Goal: Information Seeking & Learning: Learn about a topic

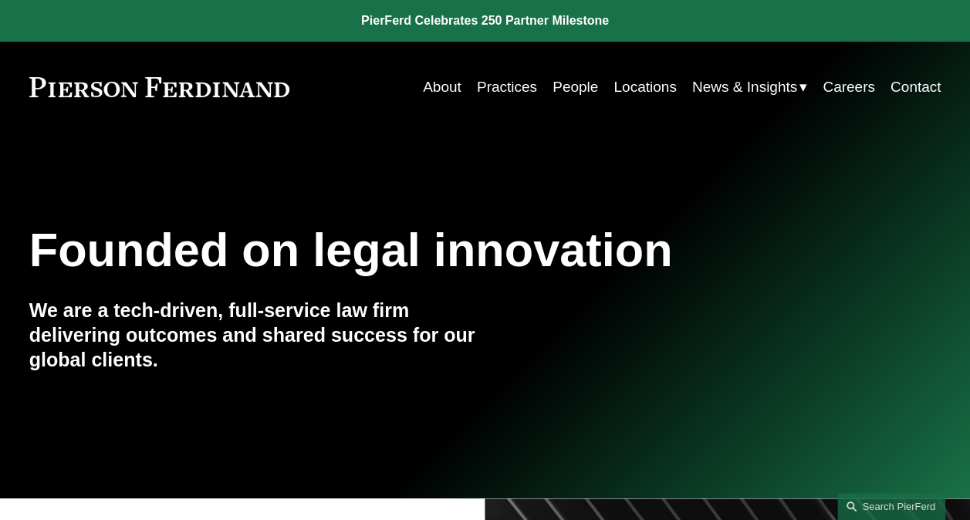
click at [874, 501] on link "Search this site" at bounding box center [891, 506] width 108 height 27
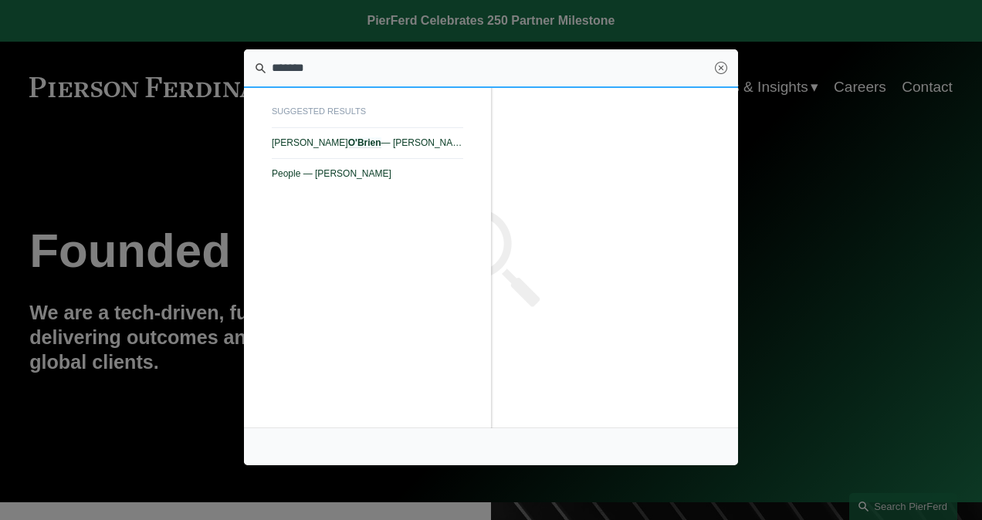
click at [369, 138] on span "Dan O'Brien — Pierson Ferdinand LLP" at bounding box center [367, 142] width 191 height 11
type input "*******"
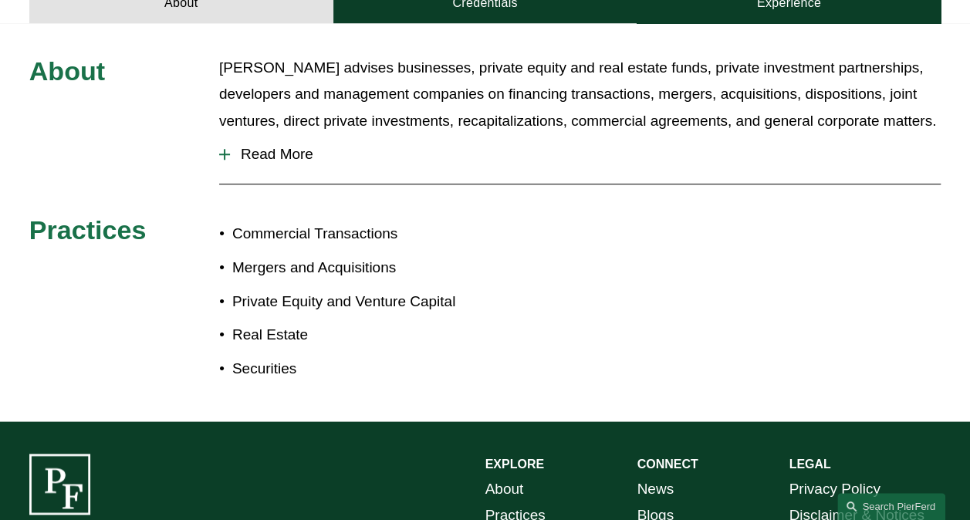
scroll to position [695, 0]
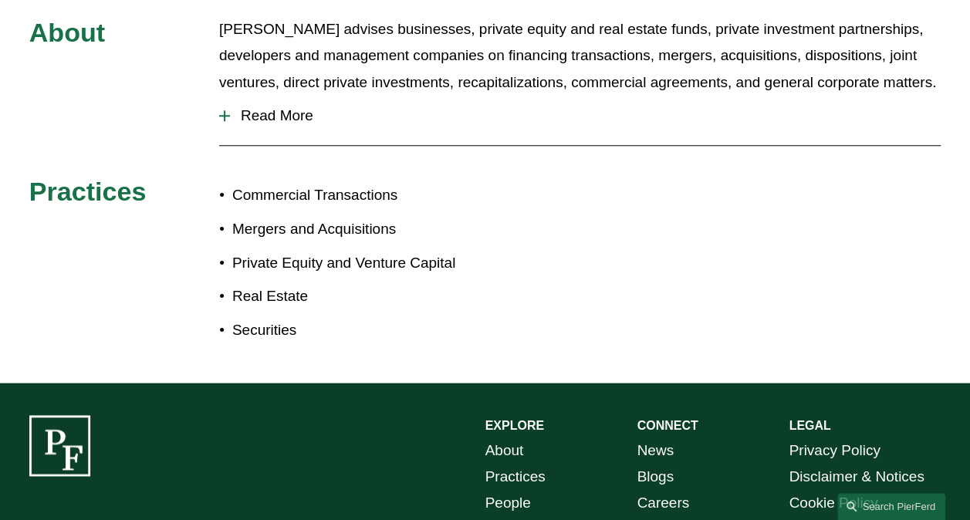
click at [250, 107] on span "Read More" at bounding box center [585, 115] width 711 height 17
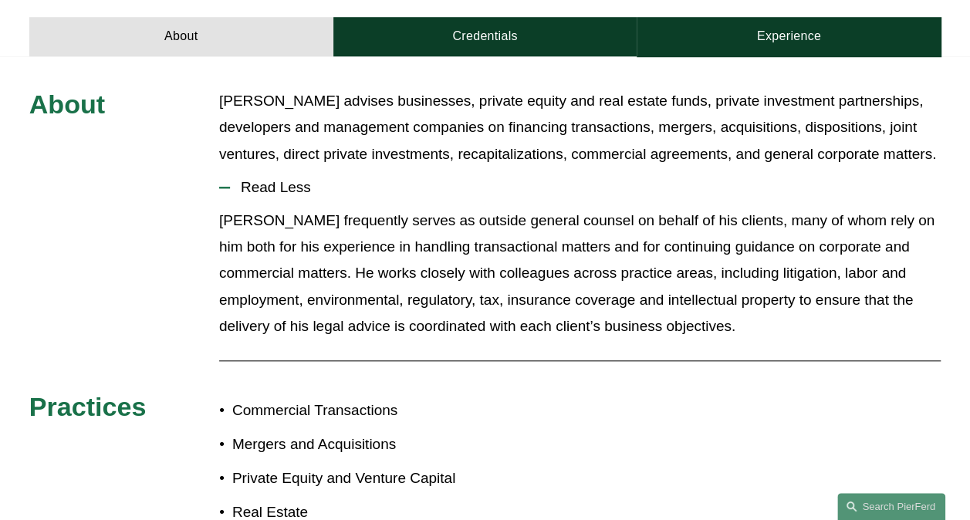
scroll to position [540, 0]
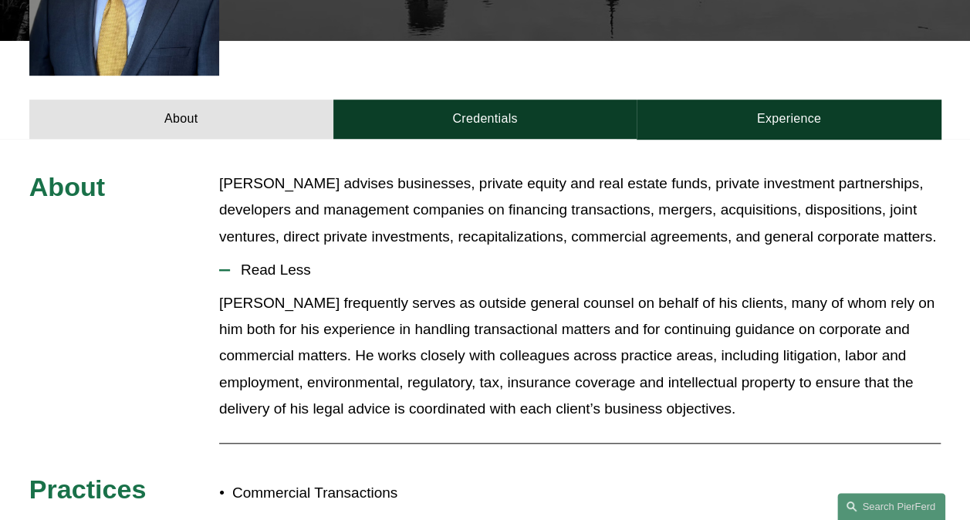
click at [445, 105] on link "Credentials" at bounding box center [485, 119] width 304 height 39
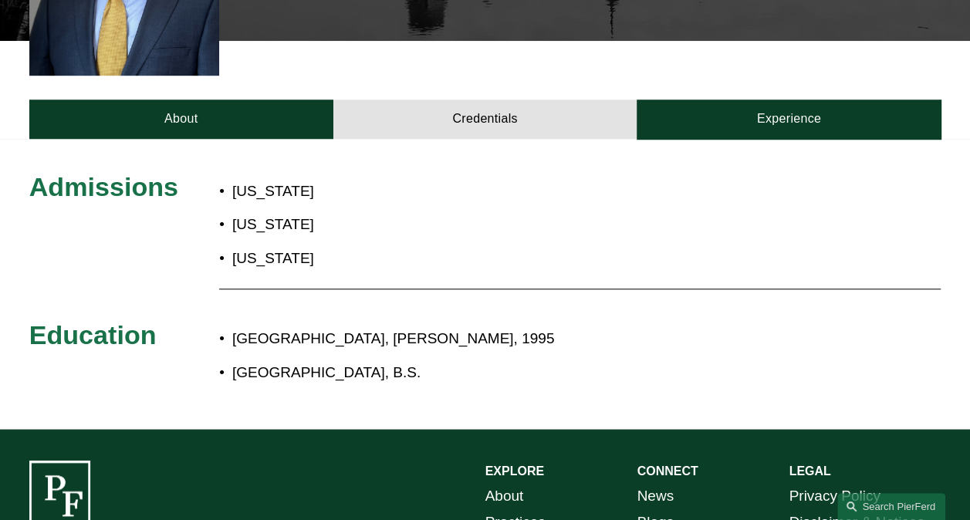
click at [807, 100] on link "Experience" at bounding box center [789, 119] width 304 height 39
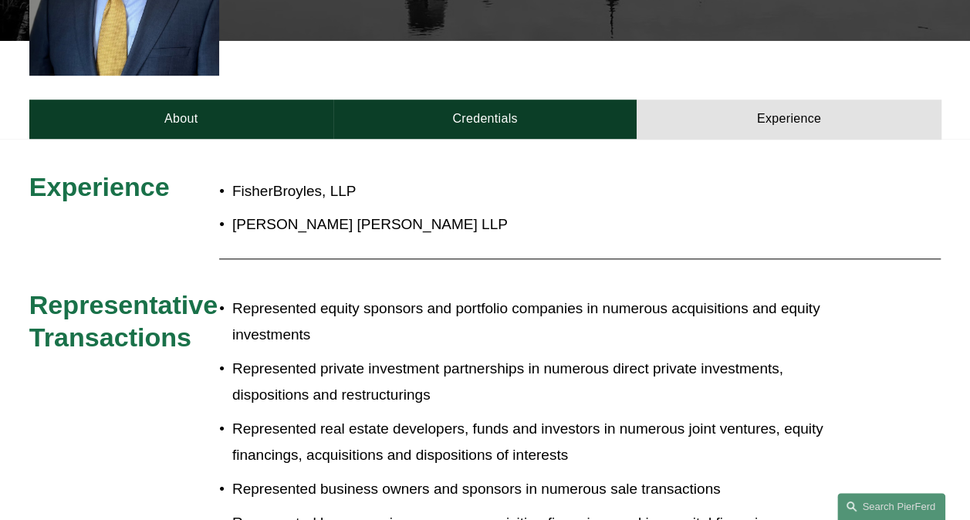
click at [865, 505] on link "Search this site" at bounding box center [891, 506] width 108 height 27
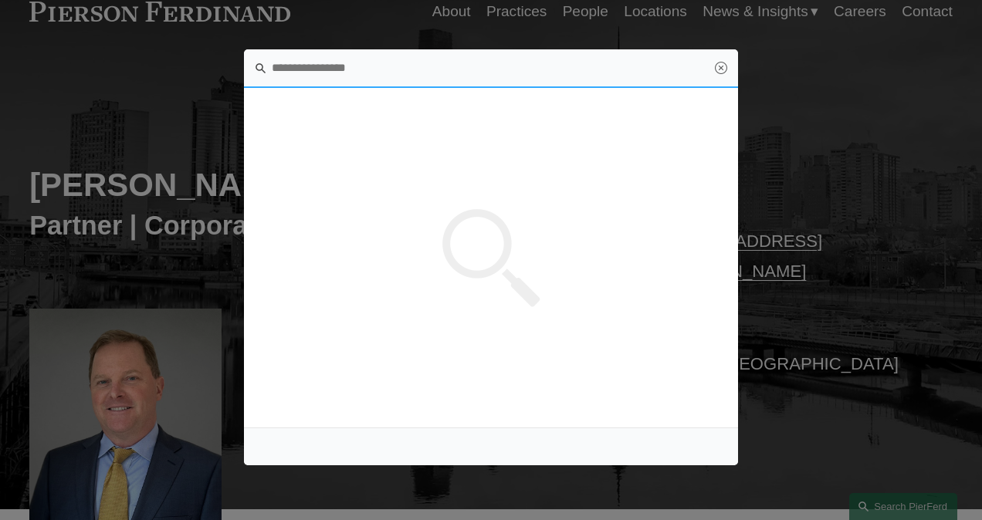
scroll to position [0, 0]
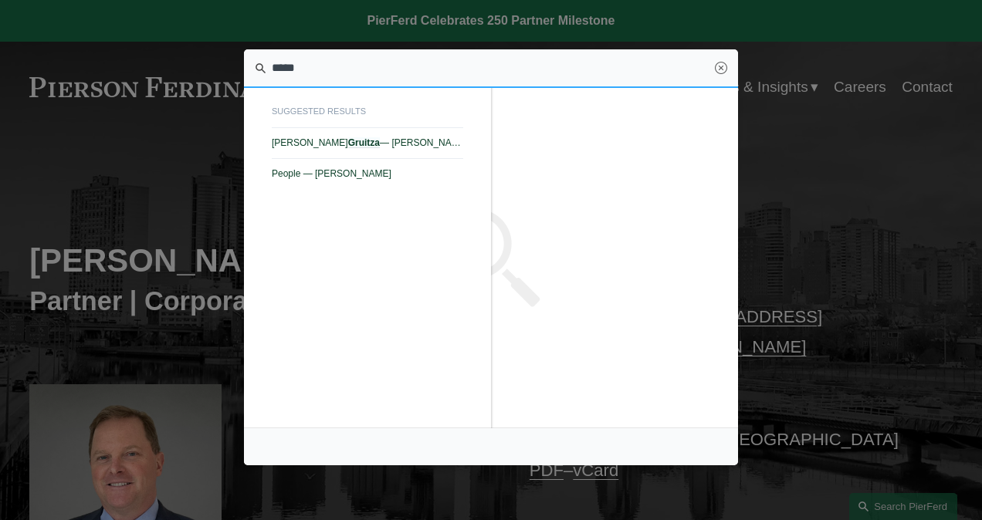
click at [374, 140] on span "William Gruitza — Pierson Ferdinand LLP" at bounding box center [367, 142] width 191 height 11
type input "*****"
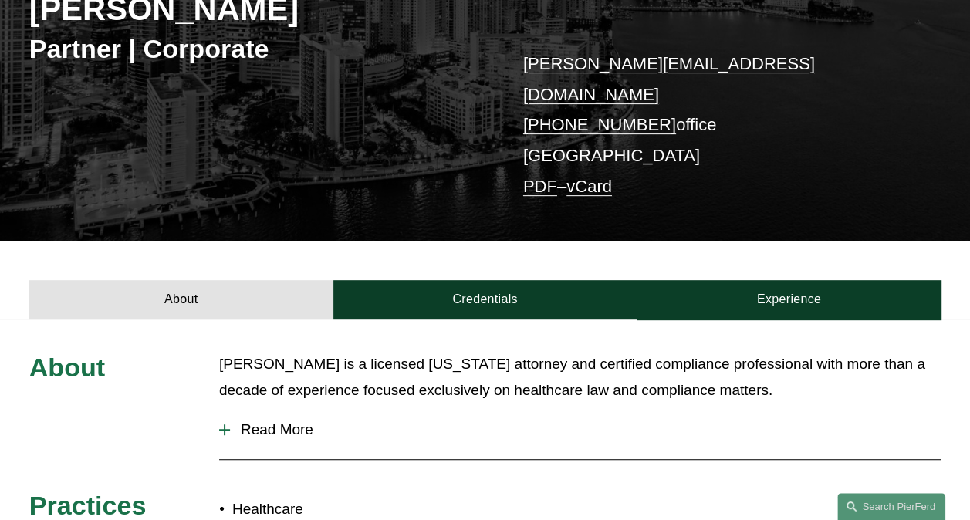
scroll to position [309, 0]
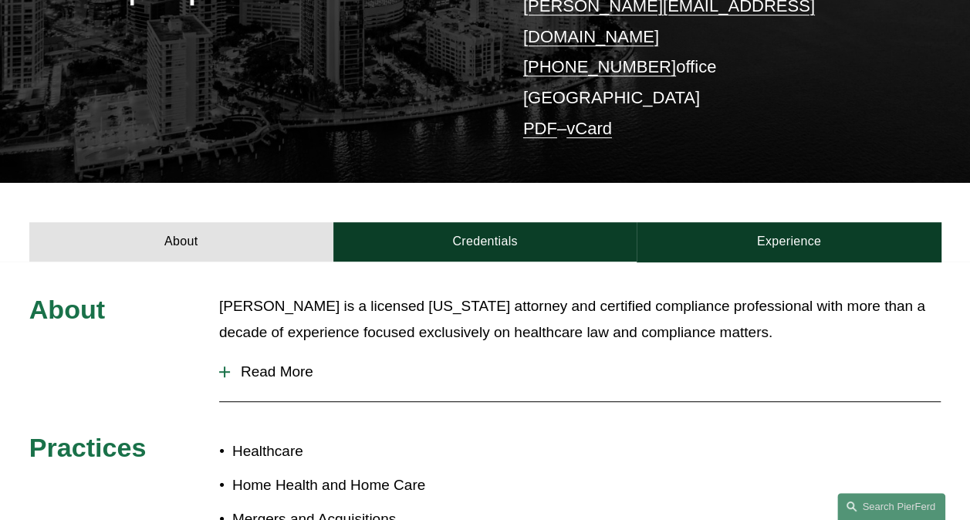
click at [494, 222] on link "Credentials" at bounding box center [485, 241] width 304 height 39
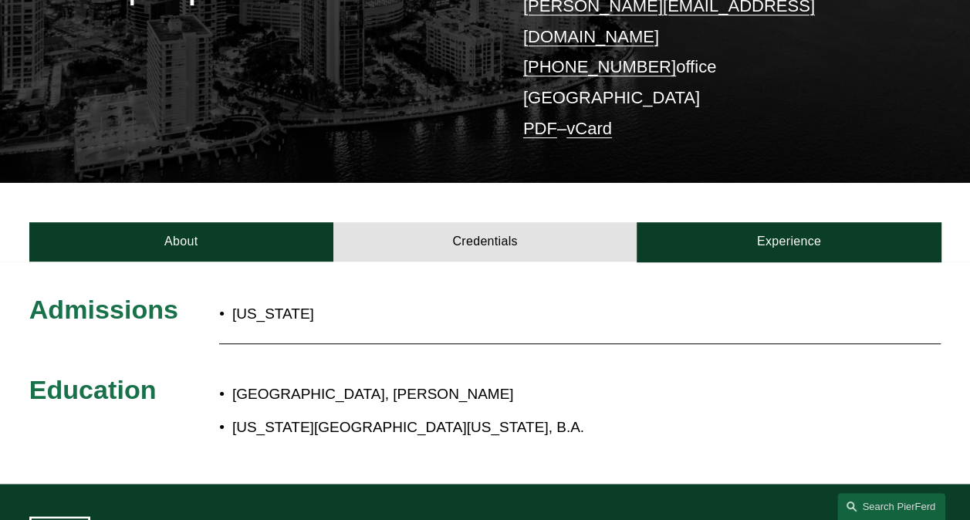
click at [793, 222] on link "Experience" at bounding box center [789, 241] width 304 height 39
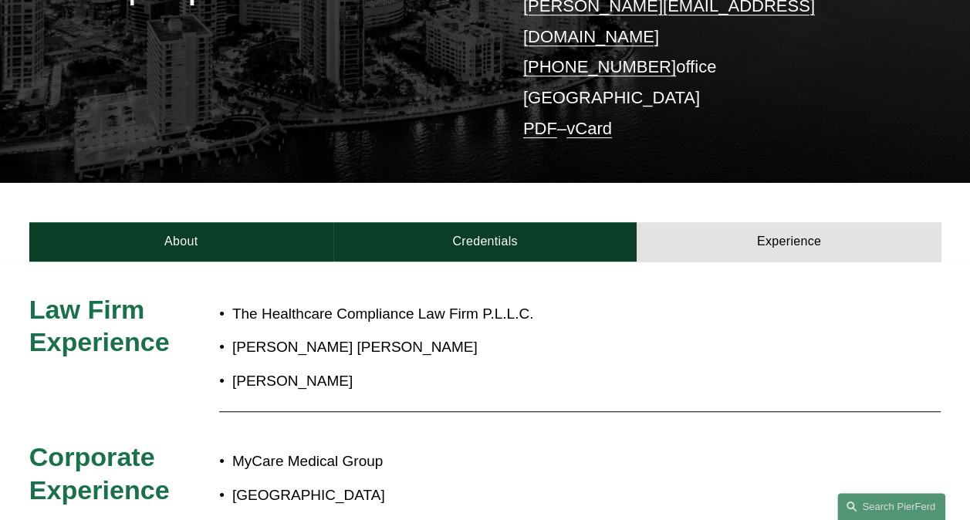
click at [162, 222] on link "About" at bounding box center [181, 241] width 304 height 39
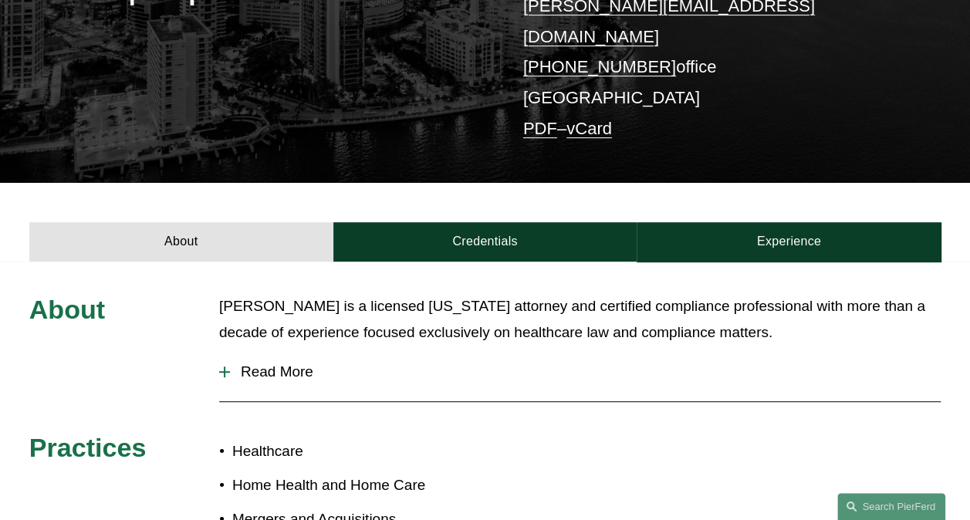
click at [256, 364] on span "Read More" at bounding box center [585, 372] width 711 height 17
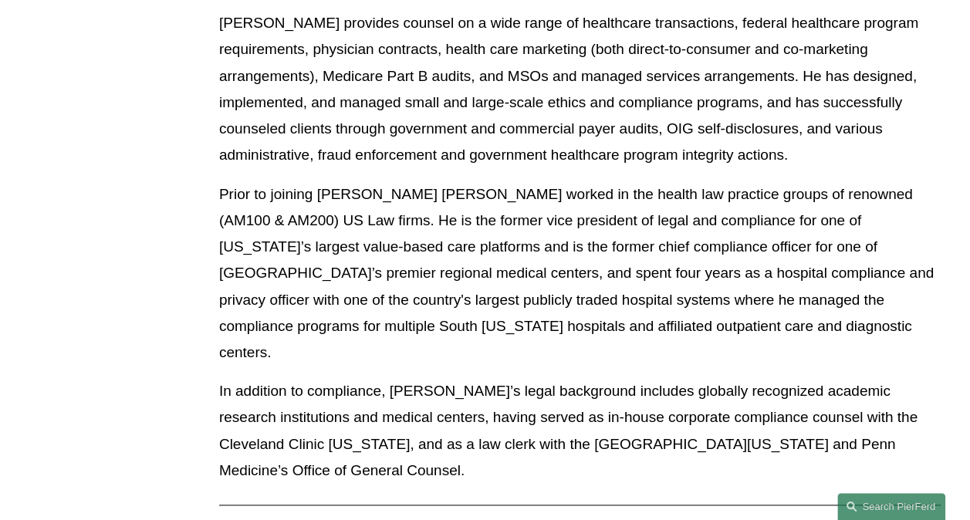
scroll to position [695, 0]
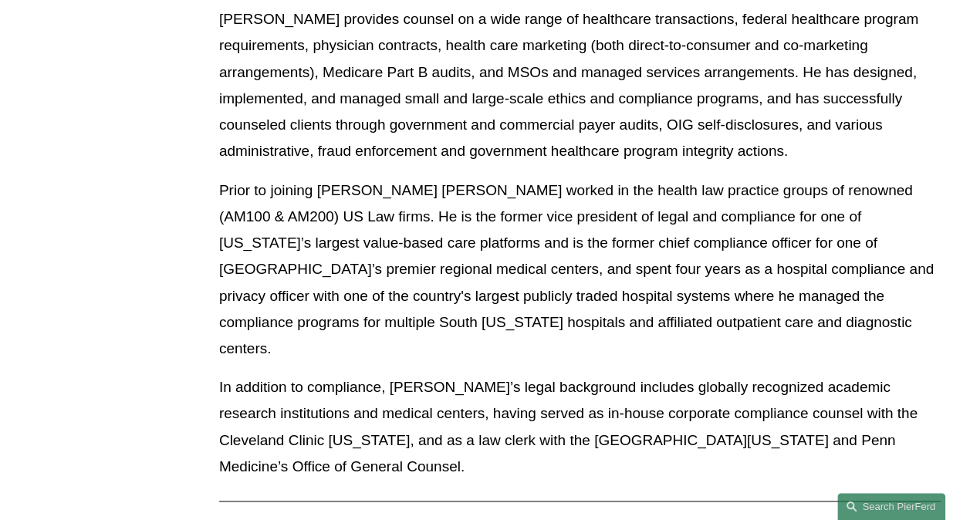
click at [868, 505] on link "Search this site" at bounding box center [891, 506] width 108 height 27
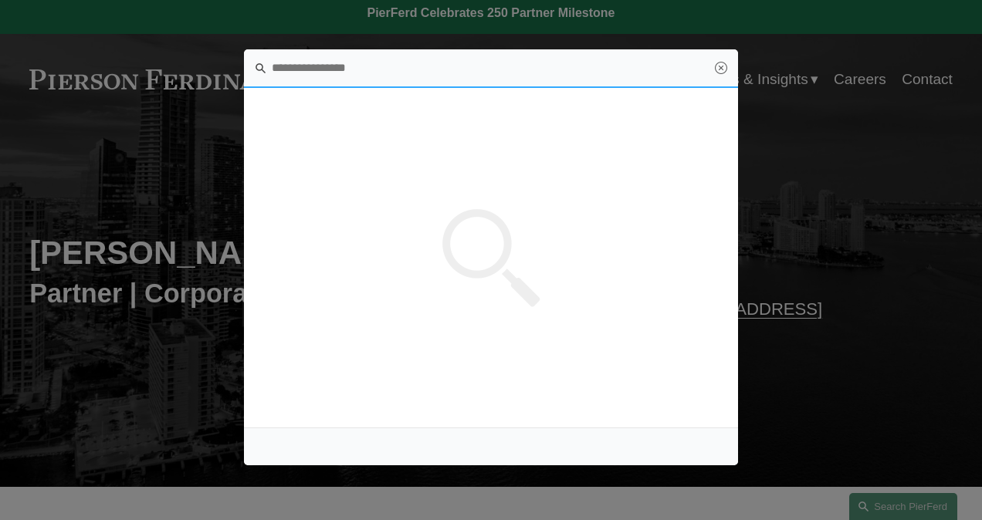
scroll to position [0, 0]
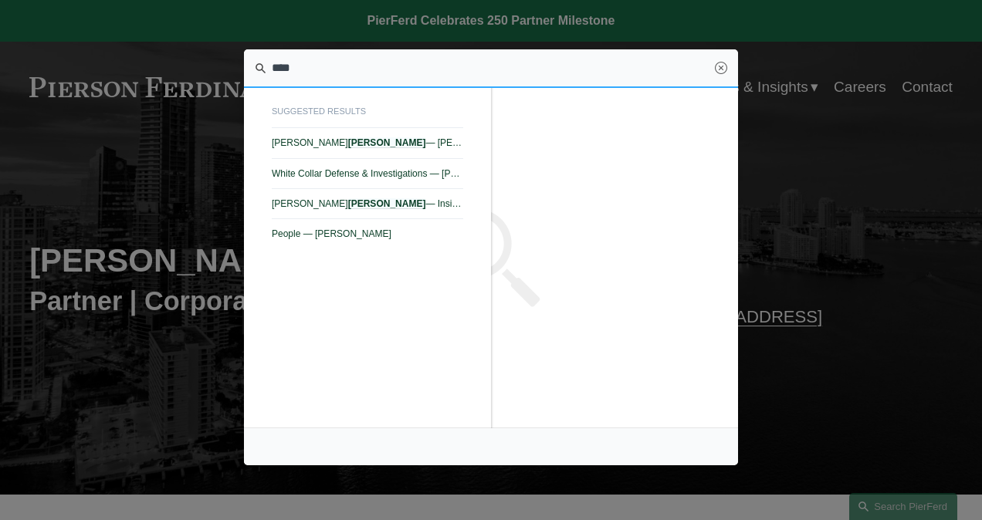
click at [321, 140] on span "Nicole Hughes Waid — Pierson Ferdinand LLP" at bounding box center [367, 142] width 191 height 11
type input "****"
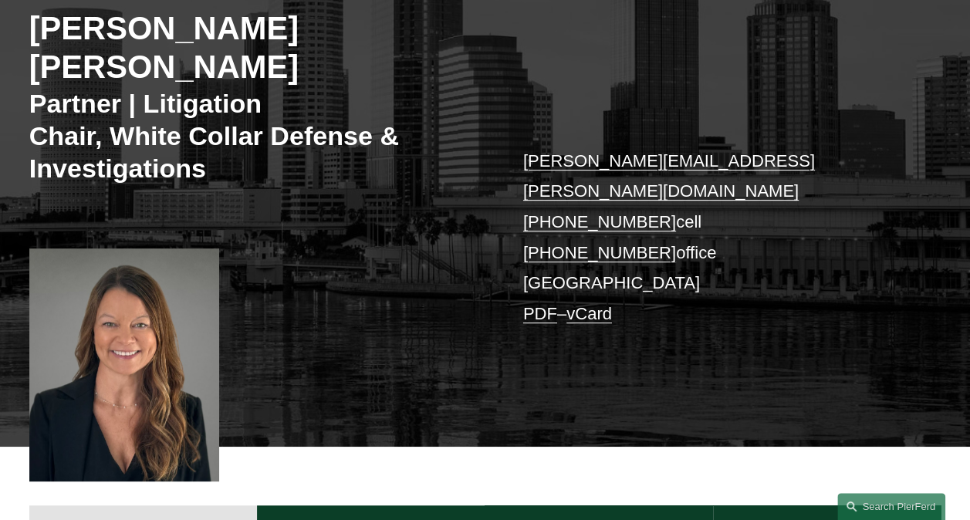
scroll to position [463, 0]
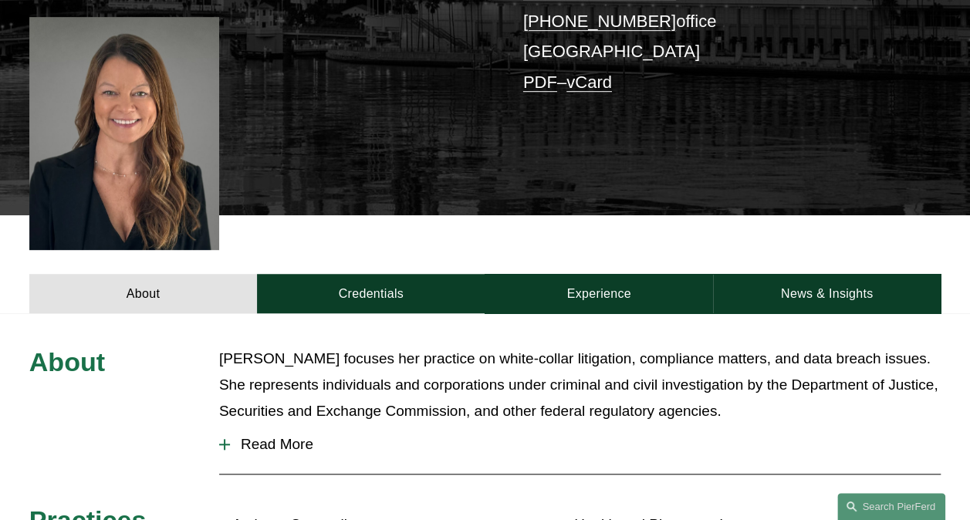
click at [374, 274] on link "Credentials" at bounding box center [371, 293] width 228 height 39
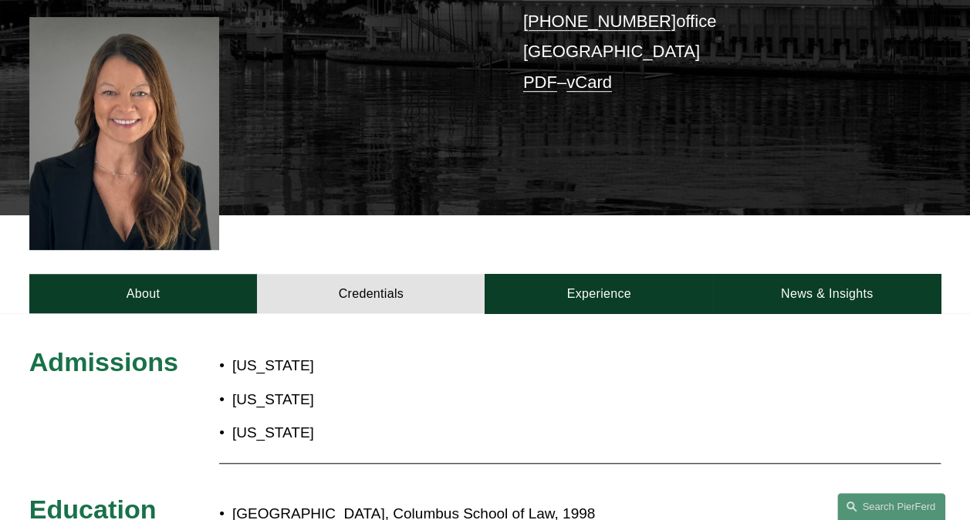
click at [553, 274] on link "Experience" at bounding box center [599, 293] width 228 height 39
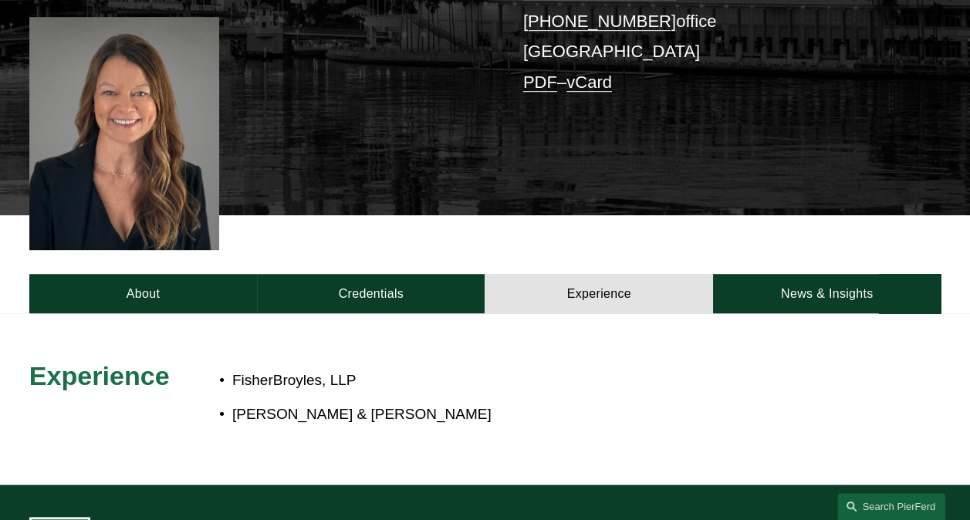
click at [901, 502] on link "Search this site" at bounding box center [891, 506] width 108 height 27
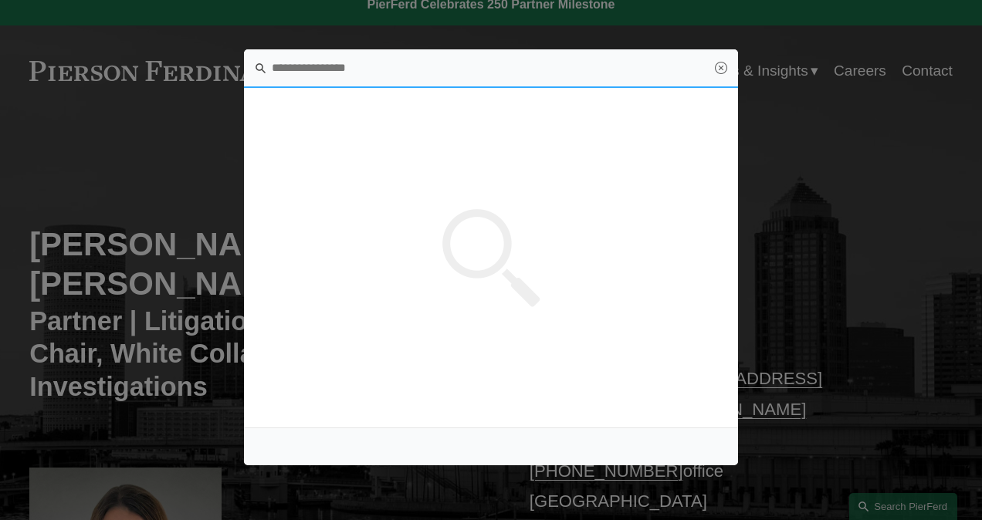
scroll to position [0, 0]
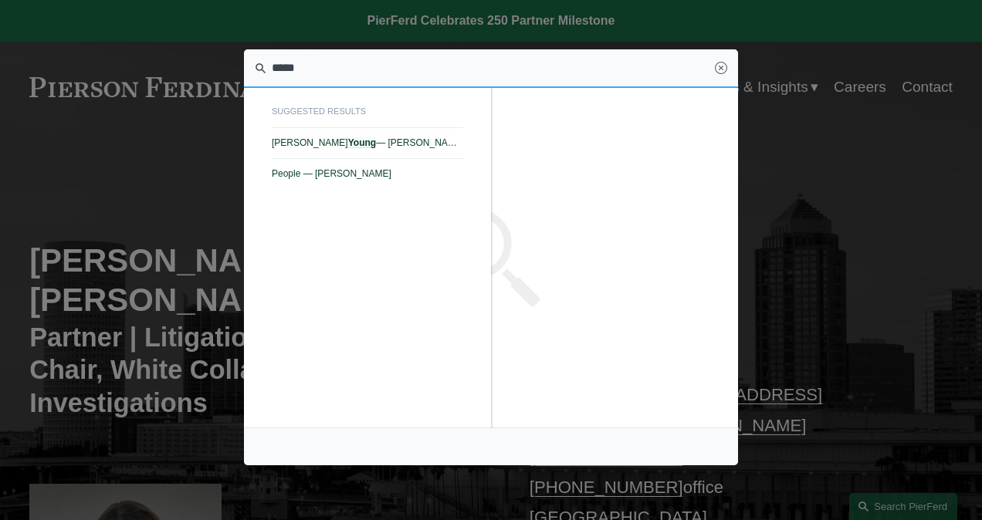
click at [374, 138] on span "Elizabeth M. Young — Pierson Ferdinand LLP" at bounding box center [367, 142] width 191 height 11
type input "*****"
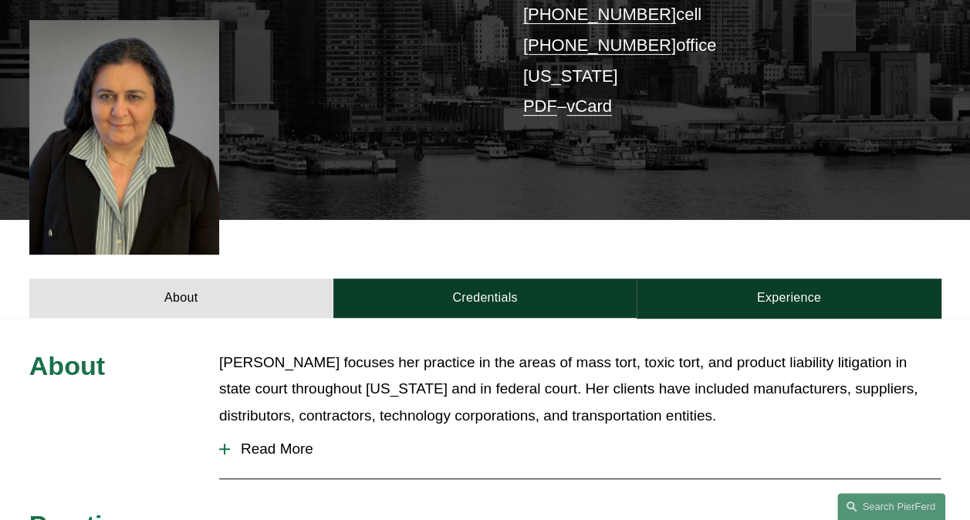
scroll to position [386, 0]
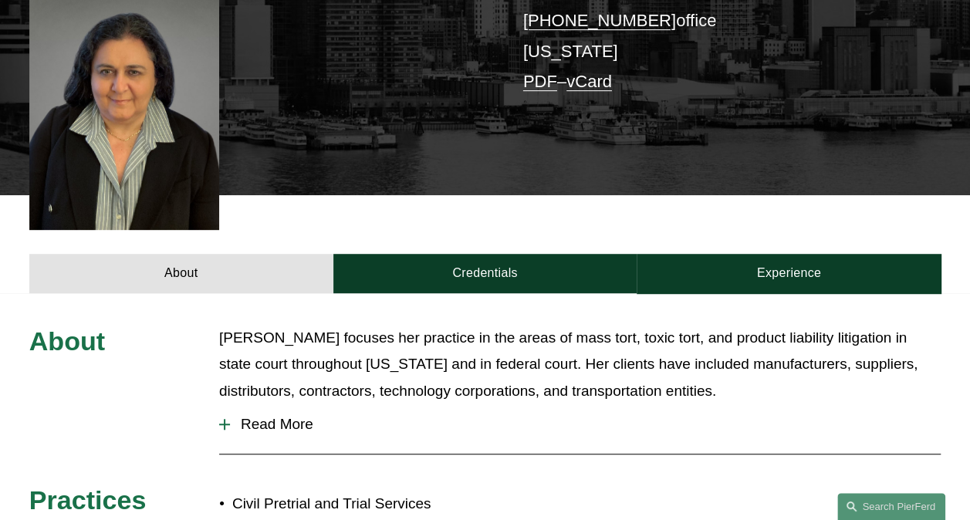
click at [485, 254] on link "Credentials" at bounding box center [485, 273] width 304 height 39
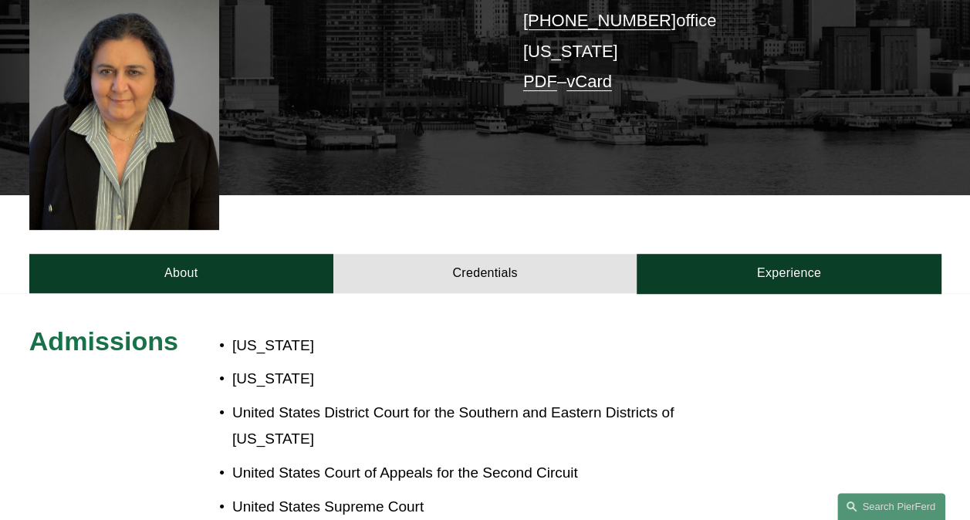
click at [791, 254] on link "Experience" at bounding box center [789, 273] width 304 height 39
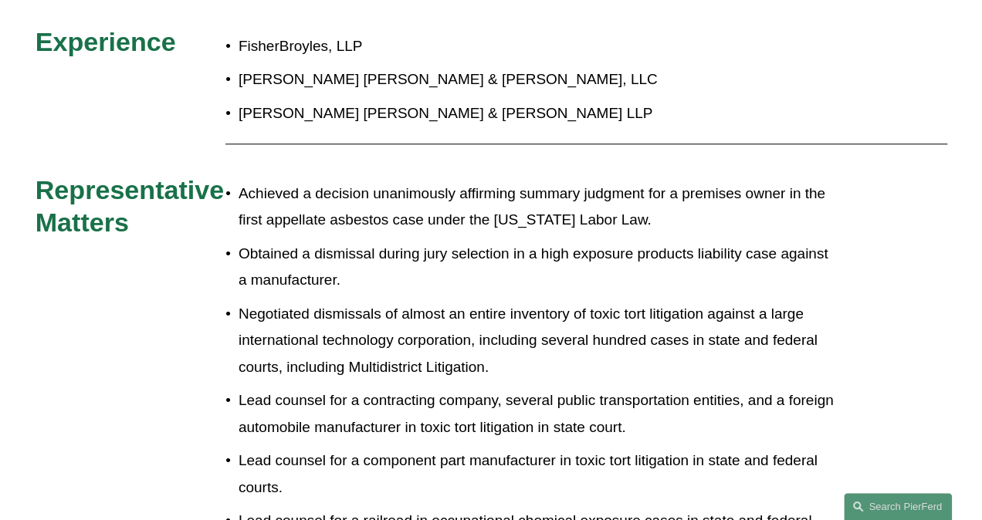
scroll to position [695, 0]
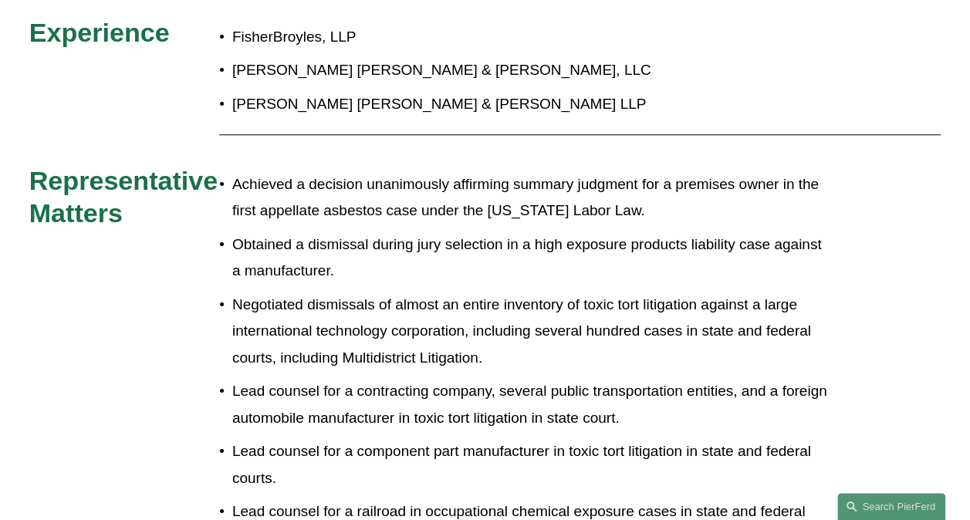
click at [884, 505] on link "Search this site" at bounding box center [891, 506] width 108 height 27
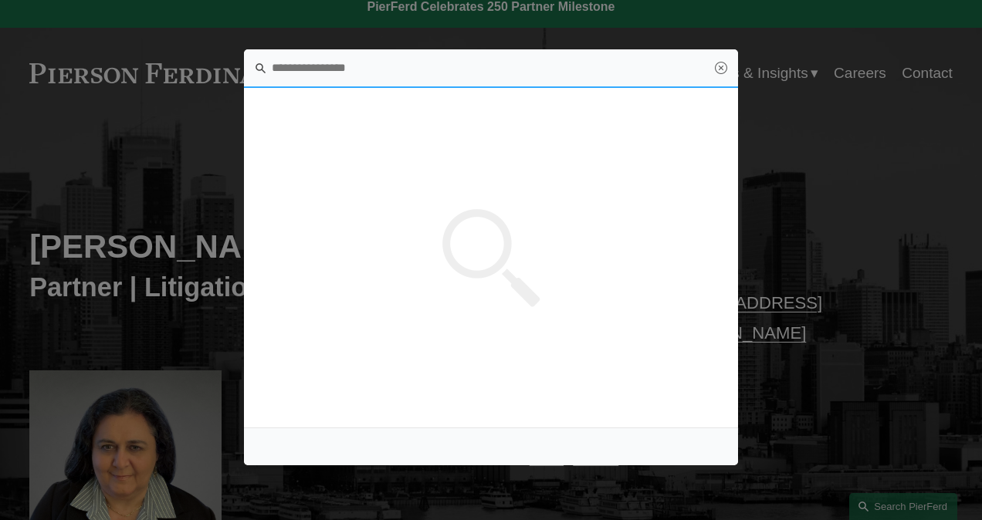
scroll to position [0, 0]
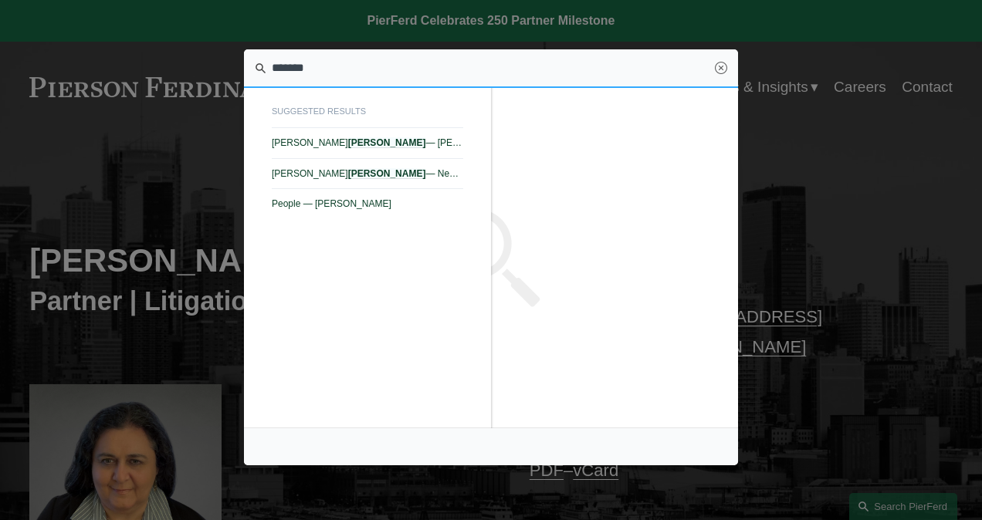
click at [380, 138] on span "Scott Michael Lupiani — Pierson Ferdinand LLP" at bounding box center [367, 142] width 191 height 11
type input "*******"
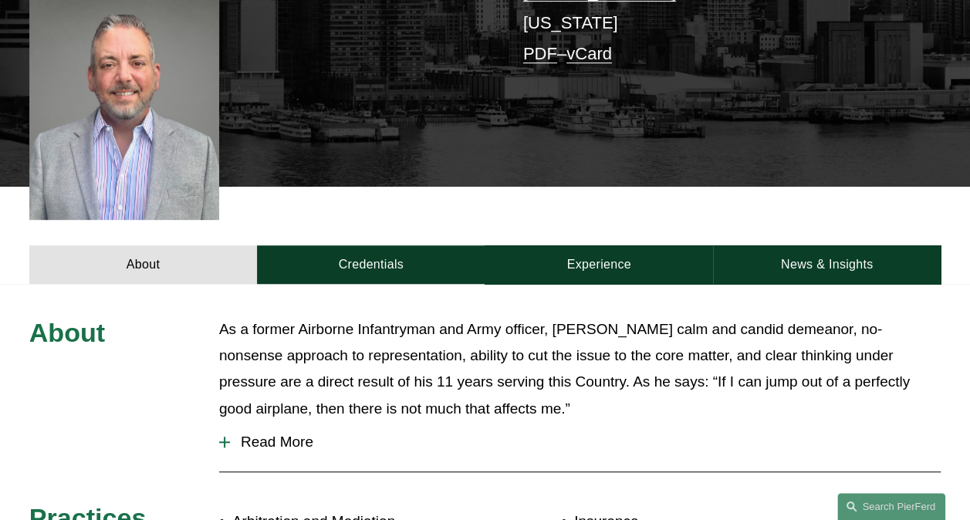
scroll to position [386, 0]
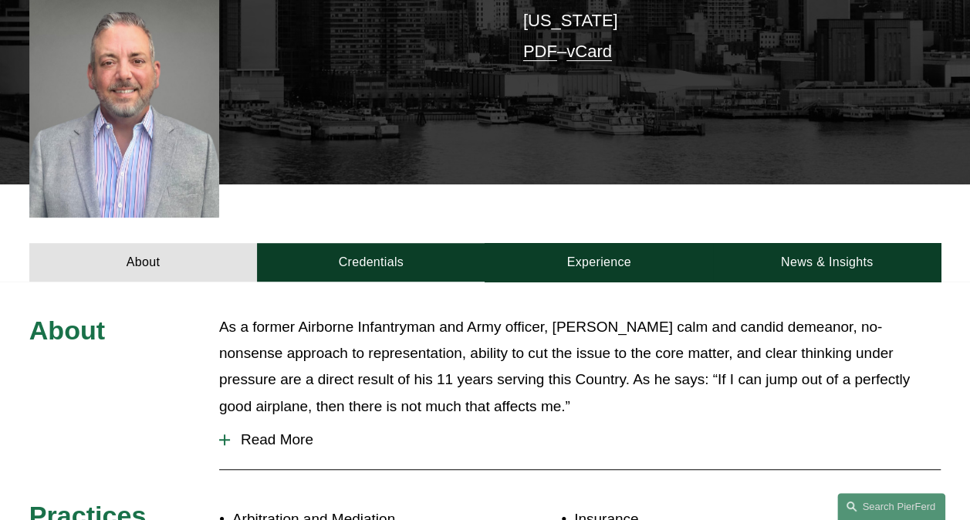
click at [272, 431] on span "Read More" at bounding box center [585, 439] width 711 height 17
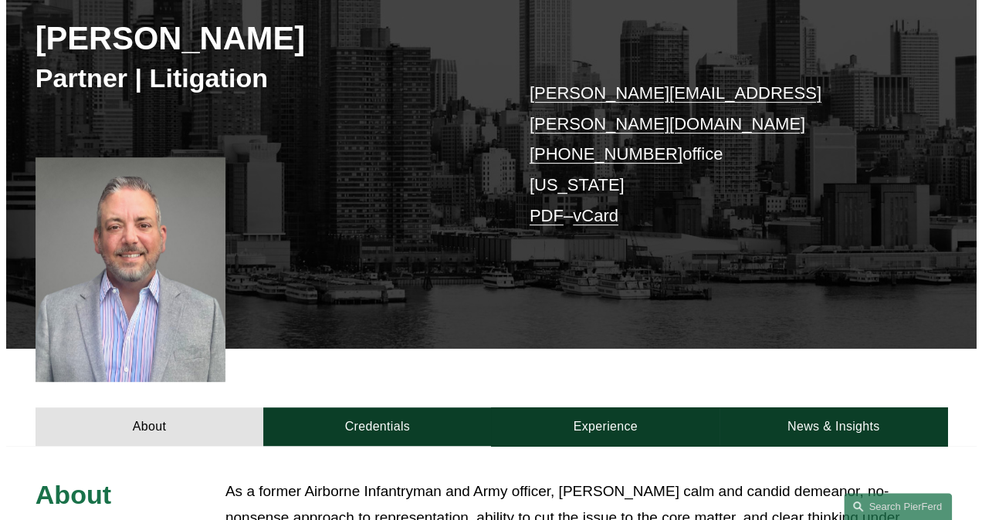
scroll to position [463, 0]
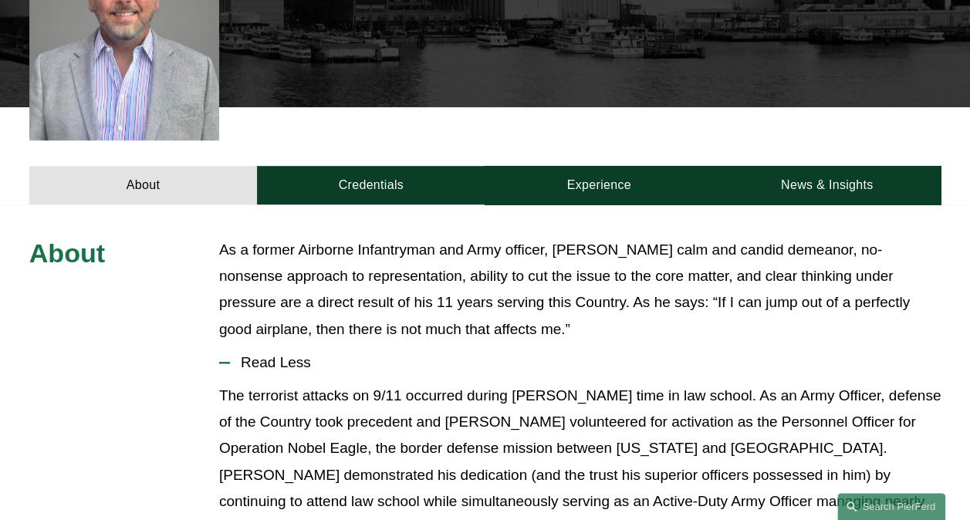
click at [364, 166] on link "Credentials" at bounding box center [371, 185] width 228 height 39
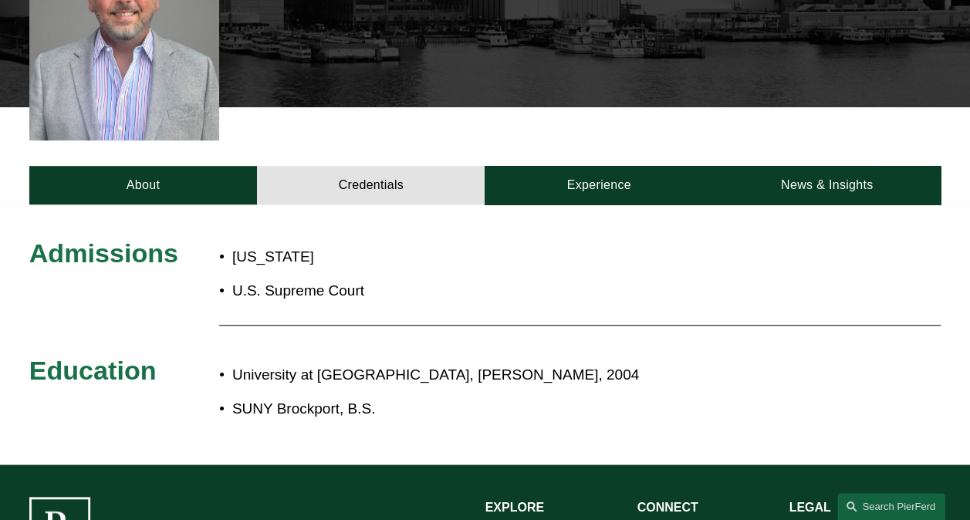
click at [593, 166] on link "Experience" at bounding box center [599, 185] width 228 height 39
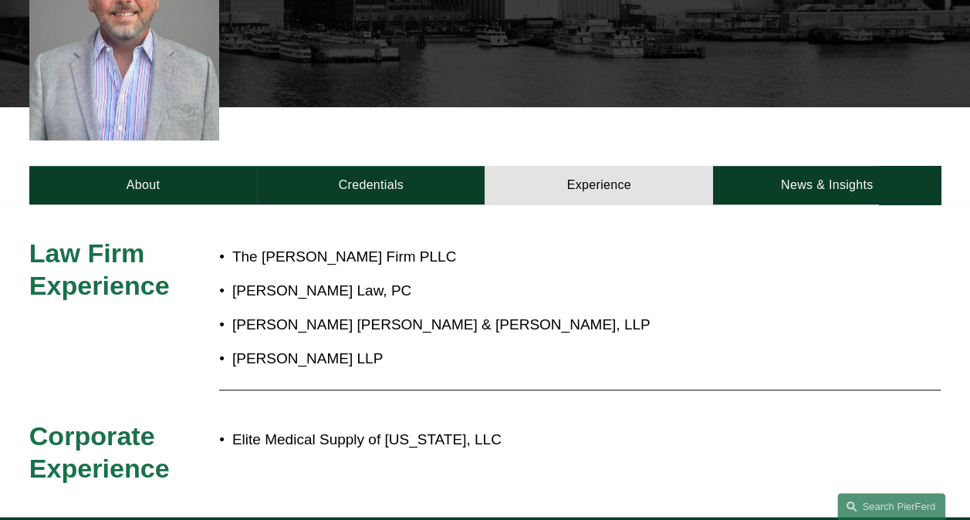
click at [889, 507] on link "Search this site" at bounding box center [891, 506] width 108 height 27
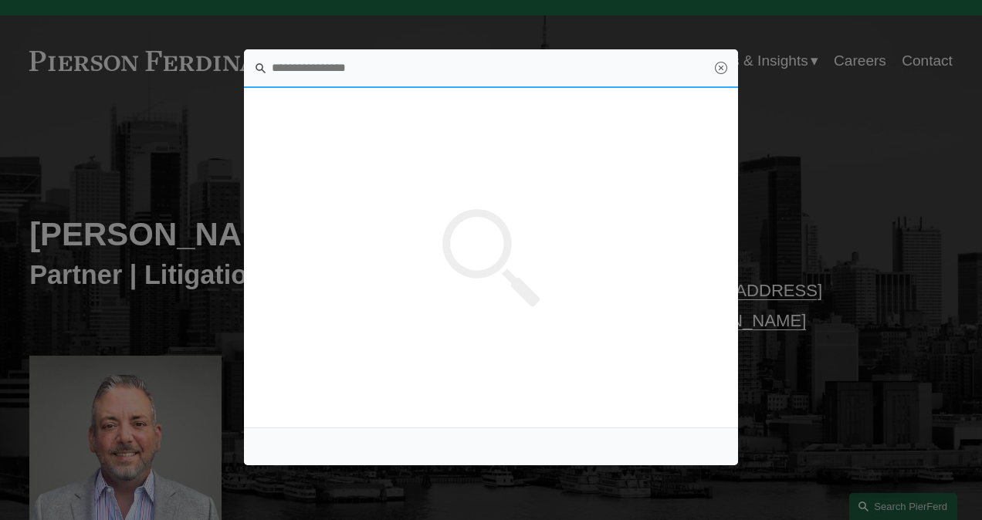
scroll to position [0, 0]
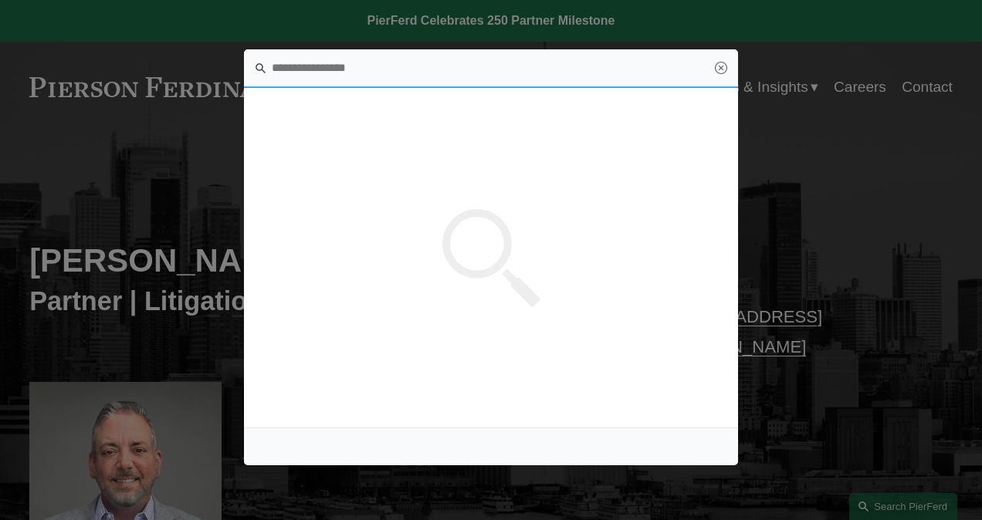
click at [339, 71] on input "Search this site" at bounding box center [491, 68] width 494 height 39
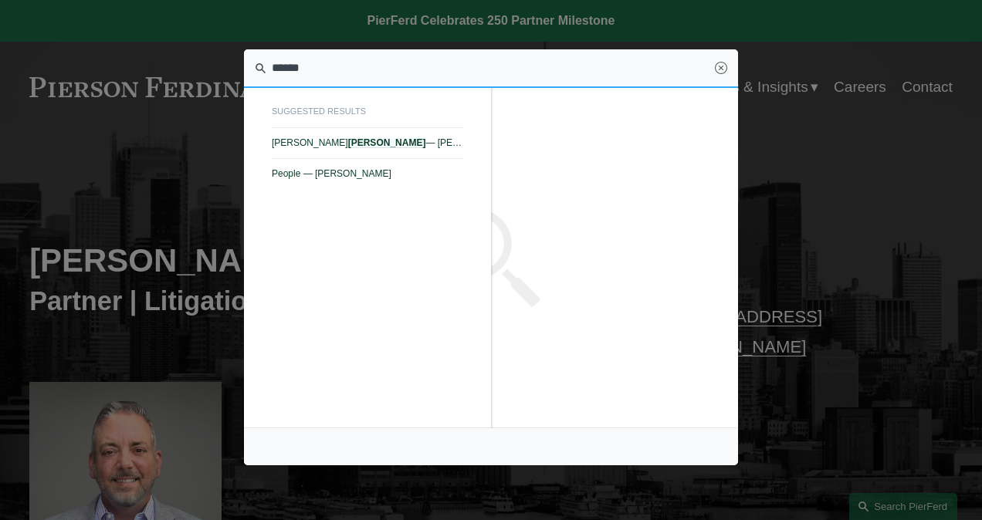
click at [334, 144] on span "Kurt M. Mullen — Pierson Ferdinand LLP" at bounding box center [367, 142] width 191 height 11
type input "******"
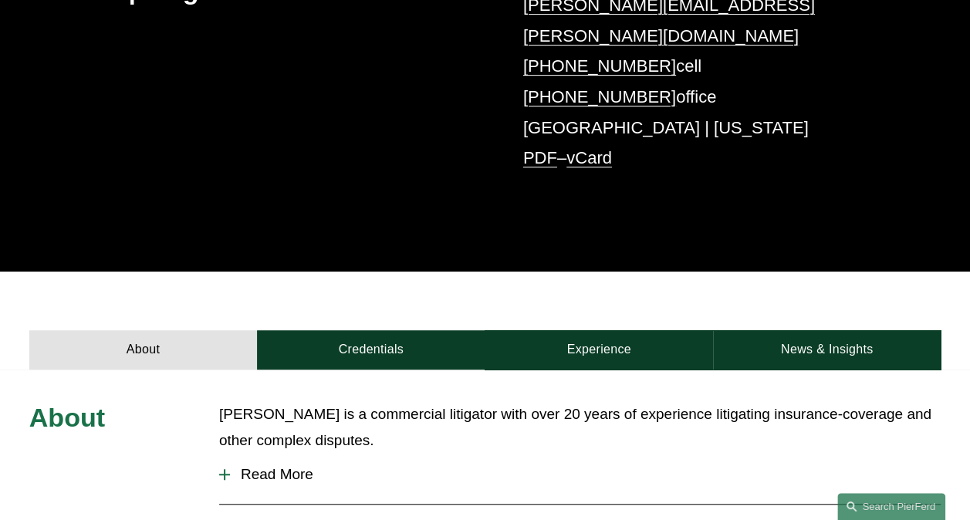
scroll to position [386, 0]
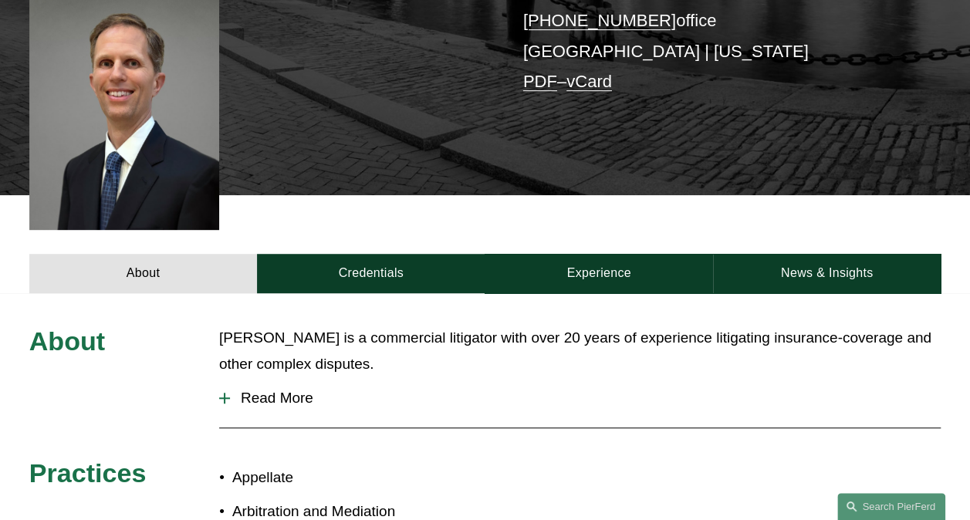
click at [377, 254] on link "Credentials" at bounding box center [371, 273] width 228 height 39
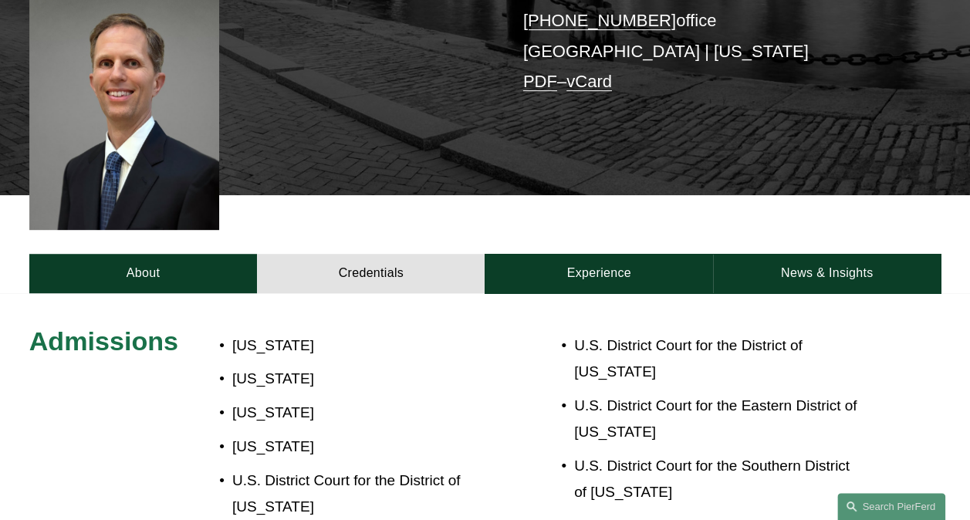
click at [580, 254] on link "Experience" at bounding box center [599, 273] width 228 height 39
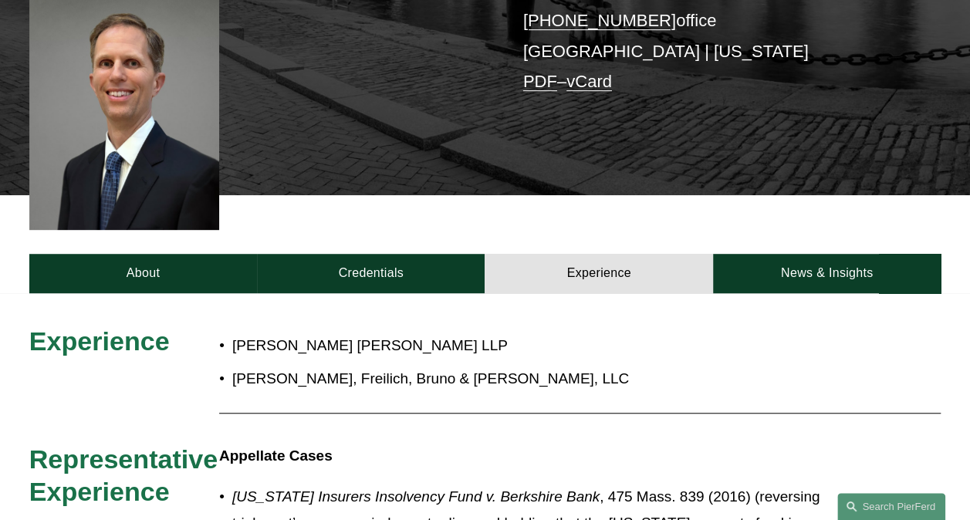
click at [793, 254] on link "News & Insights" at bounding box center [827, 273] width 228 height 39
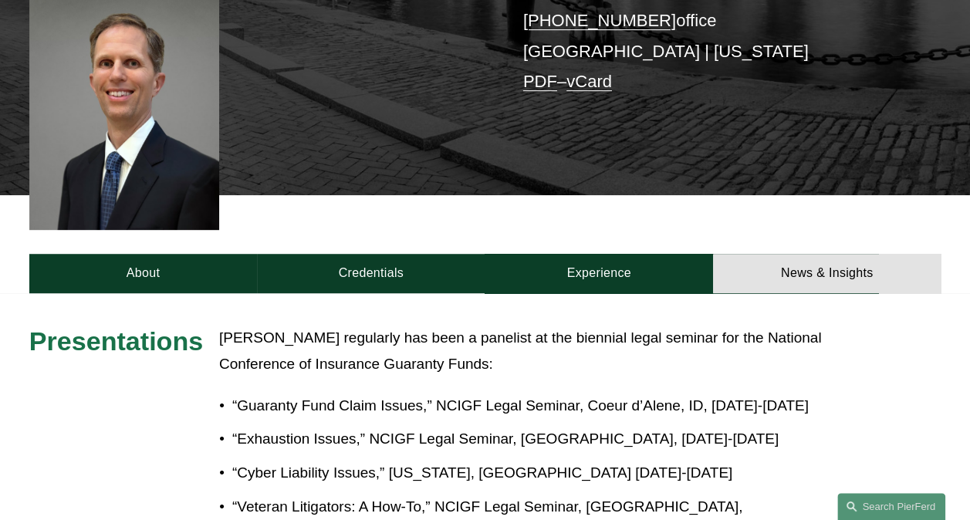
click at [384, 254] on link "Credentials" at bounding box center [371, 273] width 228 height 39
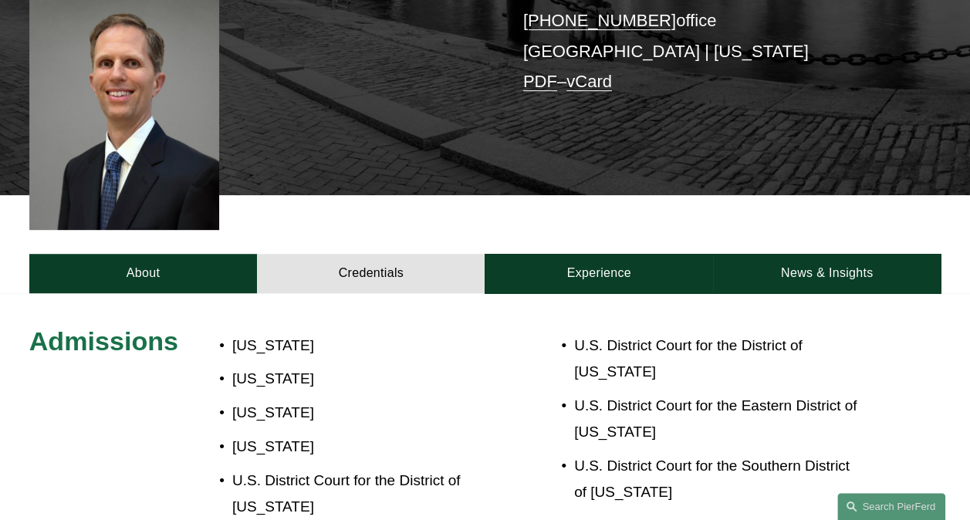
click at [149, 255] on link "About" at bounding box center [143, 273] width 228 height 39
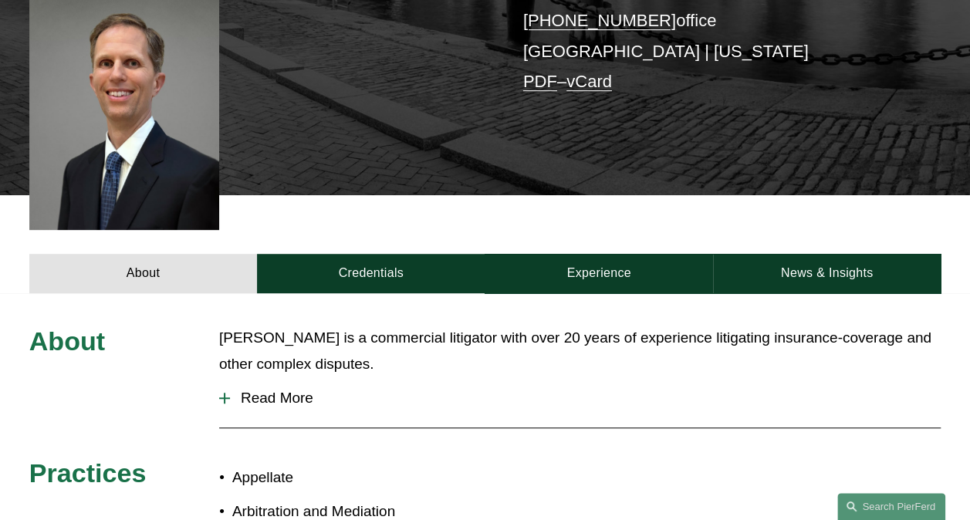
click at [276, 390] on span "Read More" at bounding box center [585, 398] width 711 height 17
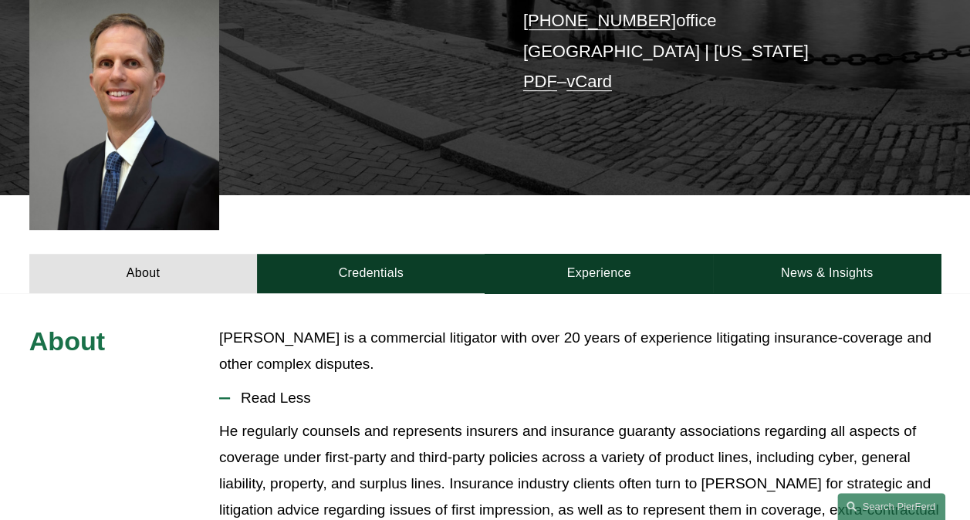
click at [367, 255] on link "Credentials" at bounding box center [371, 273] width 228 height 39
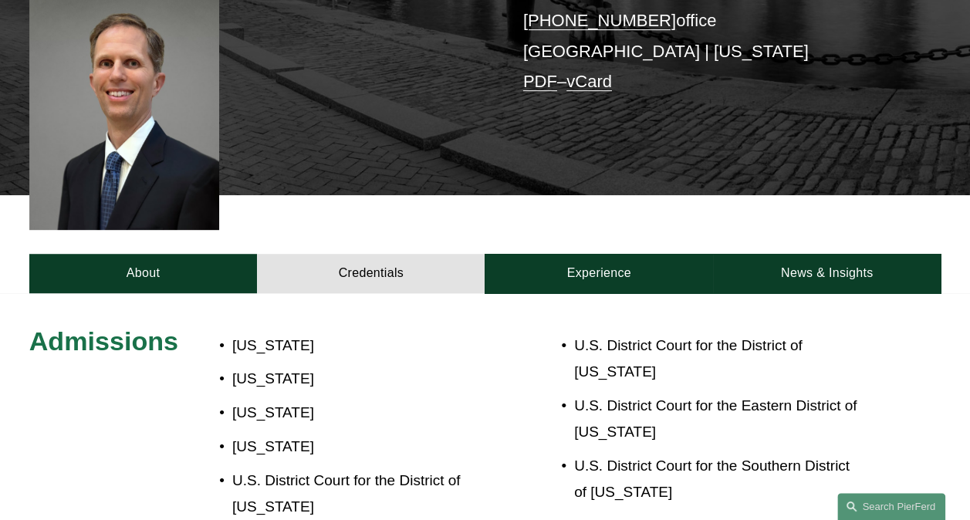
click at [599, 264] on link "Experience" at bounding box center [599, 273] width 228 height 39
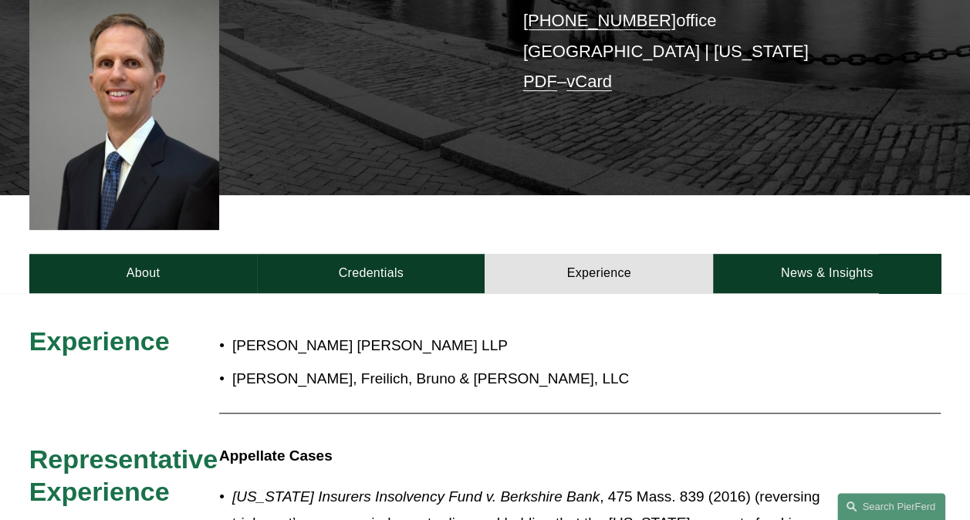
click at [363, 254] on link "Credentials" at bounding box center [371, 273] width 228 height 39
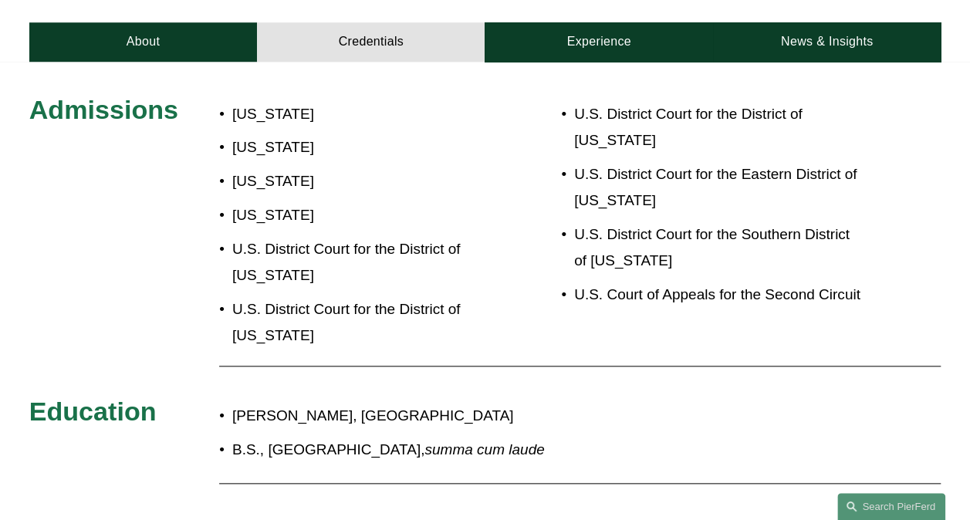
scroll to position [695, 0]
